Goal: Complete application form: Complete application form

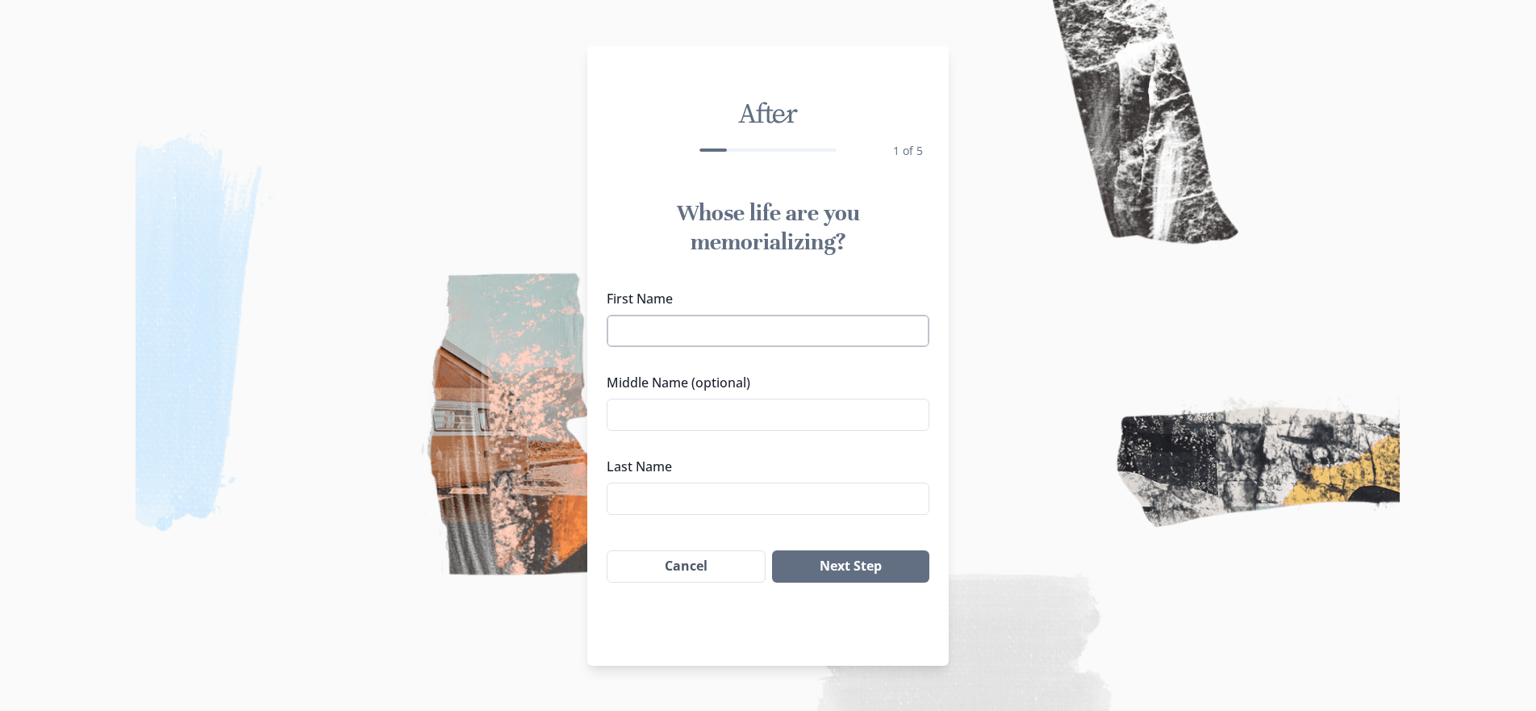
click at [734, 334] on input "First Name" at bounding box center [768, 331] width 323 height 32
click at [854, 562] on button "Next Step" at bounding box center [850, 566] width 157 height 32
click at [726, 313] on div "First Name" at bounding box center [768, 318] width 323 height 58
click at [725, 324] on input "First Name" at bounding box center [768, 331] width 323 height 32
click at [674, 486] on input "Last Name" at bounding box center [768, 498] width 323 height 32
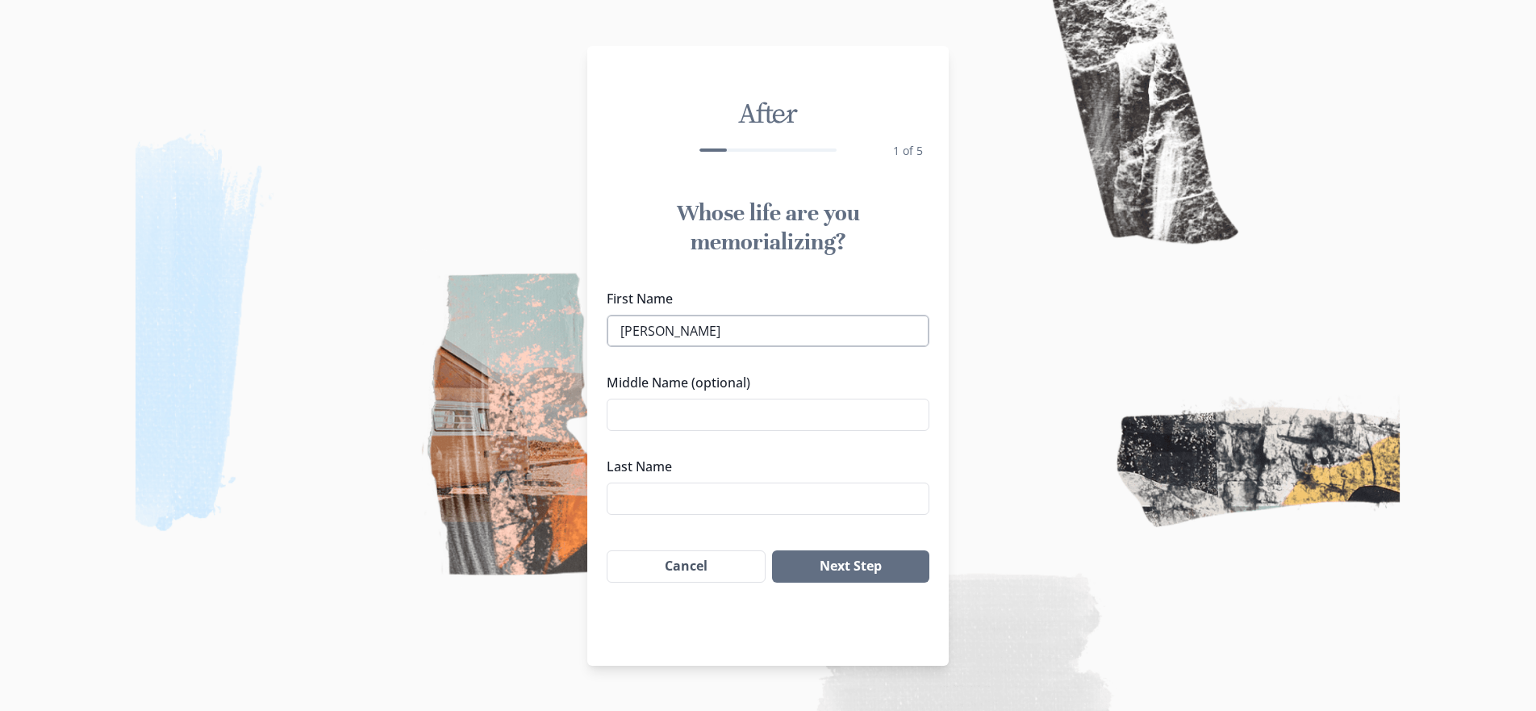
click at [625, 334] on input "[PERSON_NAME]" at bounding box center [768, 331] width 323 height 32
type input "[PERSON_NAME]"
click at [688, 478] on div "Last Name" at bounding box center [768, 486] width 323 height 58
click at [695, 493] on input "Last Name" at bounding box center [768, 498] width 323 height 32
type input "[PERSON_NAME]"
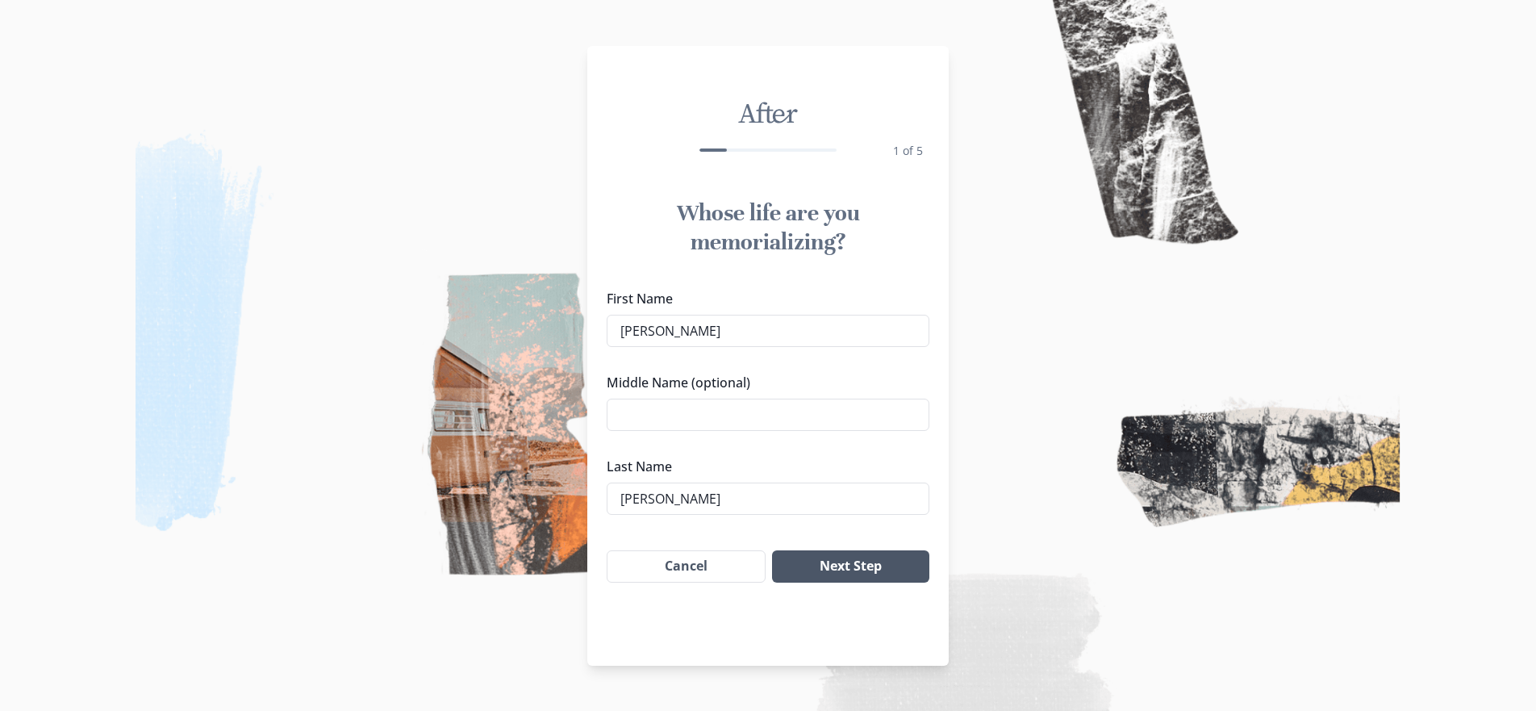
click at [820, 565] on button "Next Step" at bounding box center [850, 566] width 157 height 32
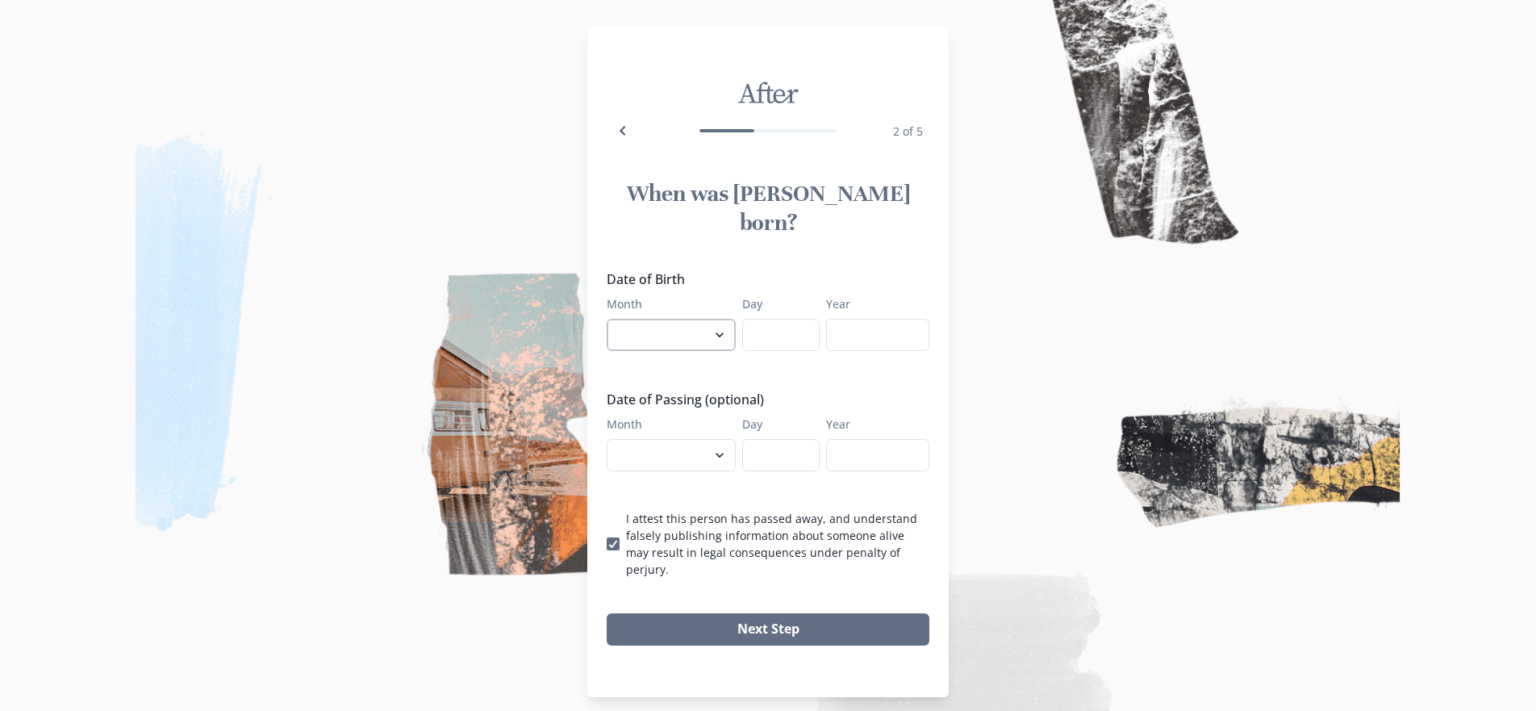
select select "2"
click at [787, 319] on input "Day" at bounding box center [780, 335] width 77 height 32
click at [853, 319] on input "Year" at bounding box center [877, 335] width 103 height 32
drag, startPoint x: 794, startPoint y: 324, endPoint x: 779, endPoint y: 324, distance: 15.3
click at [779, 324] on input "Day" at bounding box center [780, 335] width 77 height 32
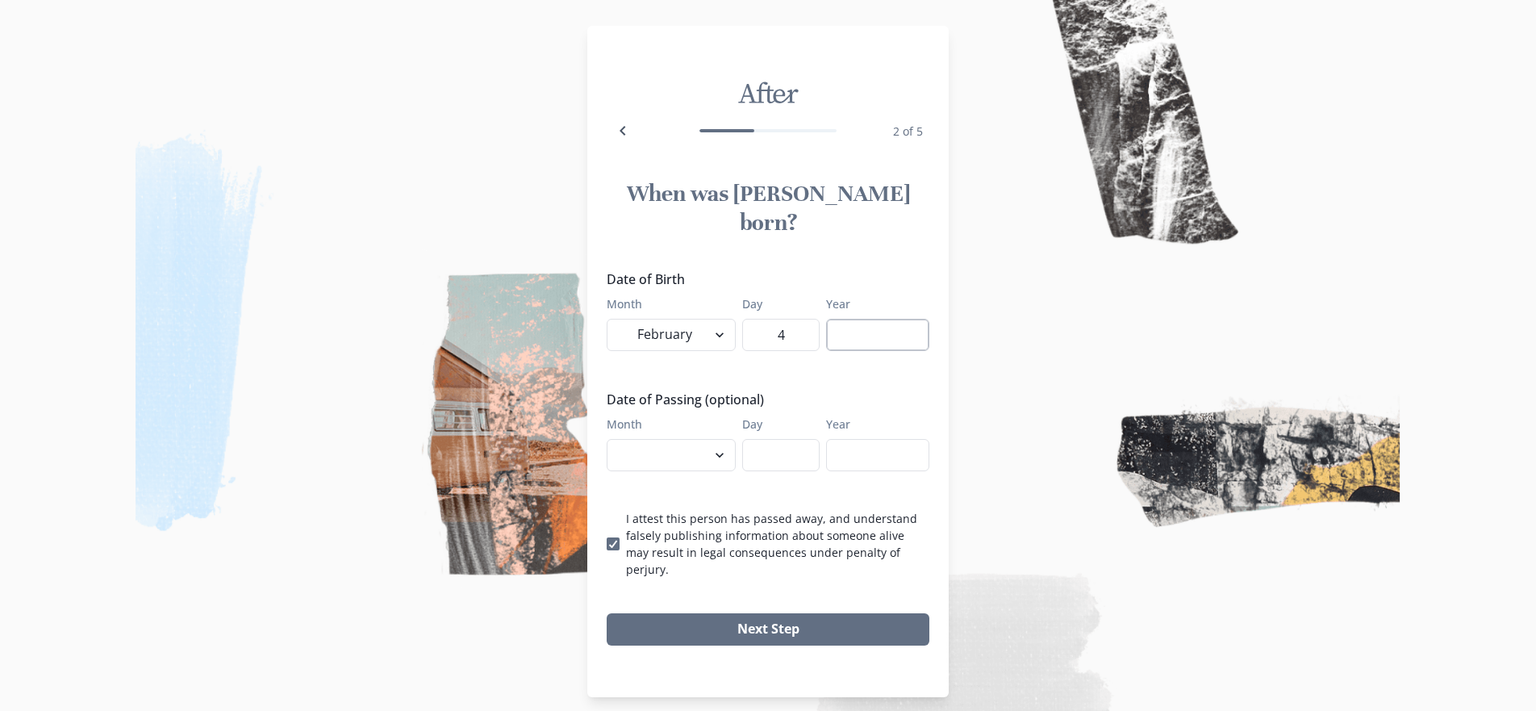
type input "4"
click at [869, 334] on input "Year" at bounding box center [877, 335] width 103 height 32
type input "62"
select select "8"
click at [771, 449] on input "Day" at bounding box center [780, 455] width 77 height 32
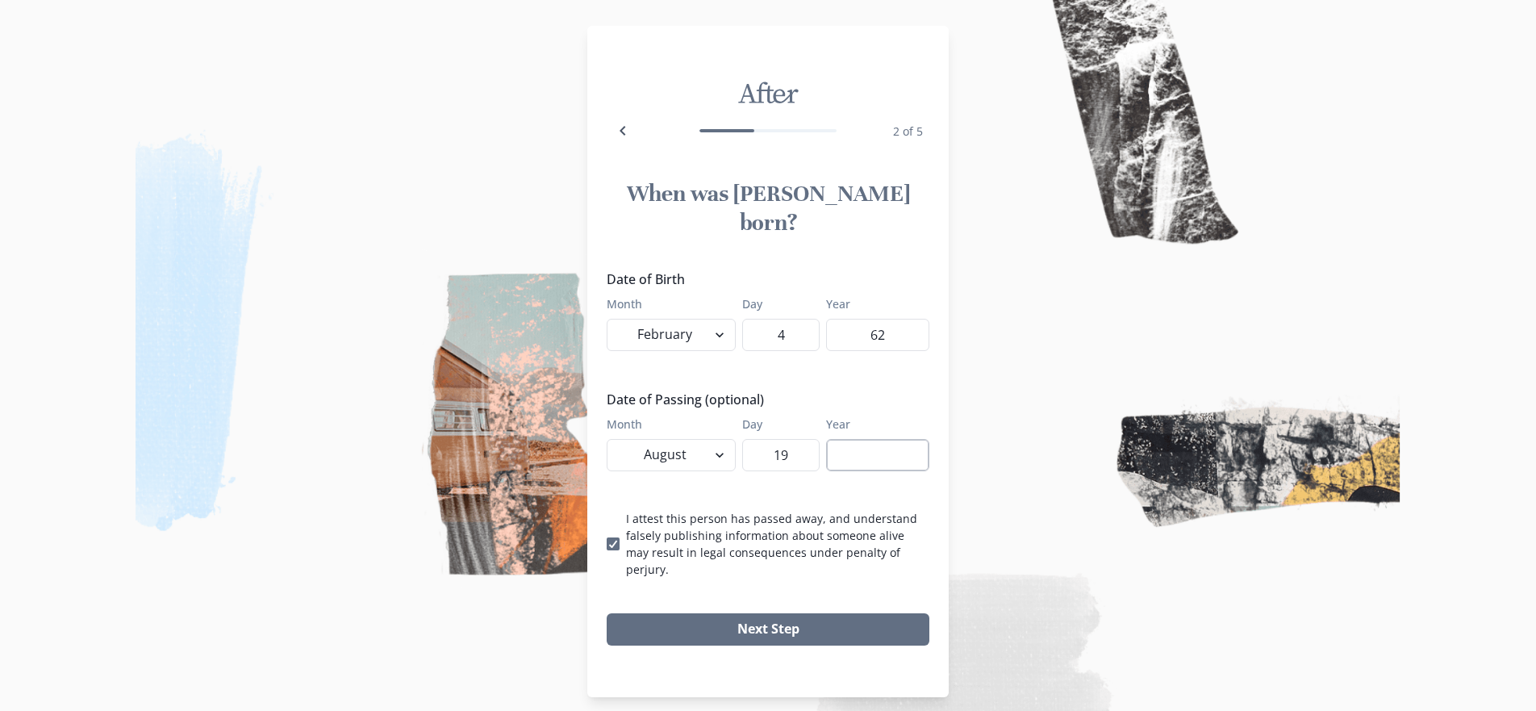
type input "19"
click at [852, 439] on input "Year" at bounding box center [877, 455] width 103 height 32
type input "2025"
